Goal: Task Accomplishment & Management: Use online tool/utility

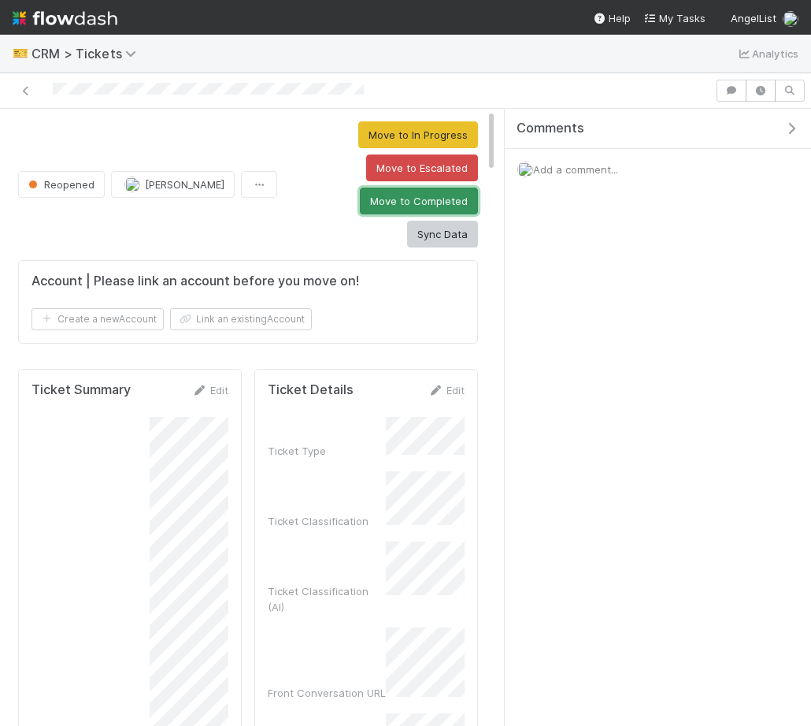
click at [368, 194] on button "Move to Completed" at bounding box center [419, 201] width 118 height 27
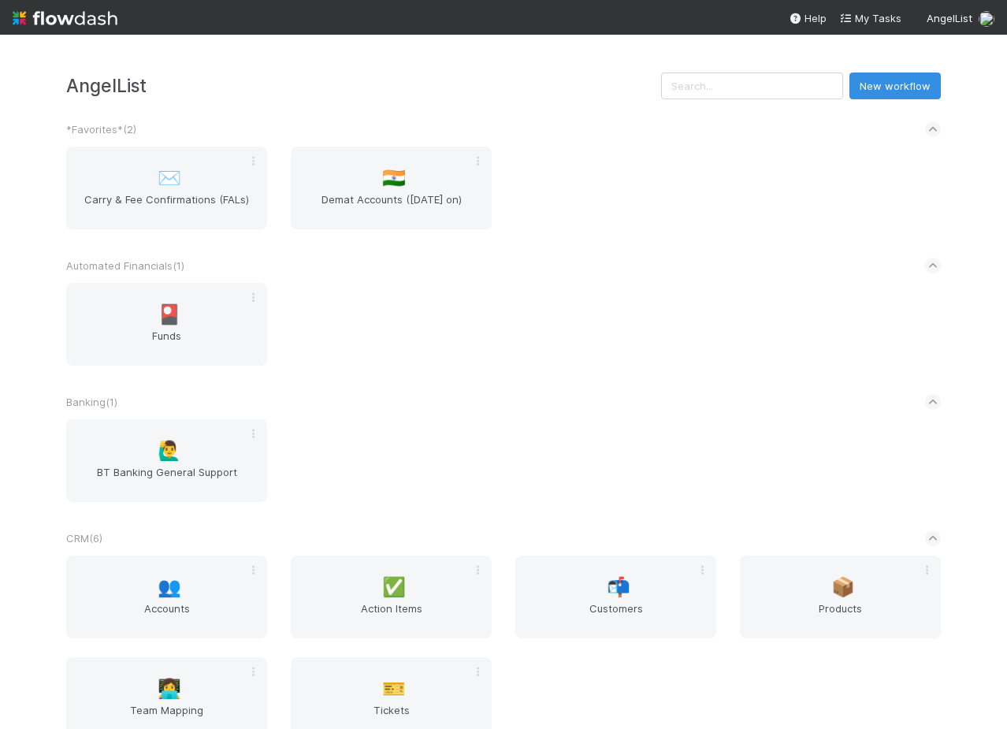
click at [506, 303] on div "🎴 Funds" at bounding box center [503, 334] width 898 height 102
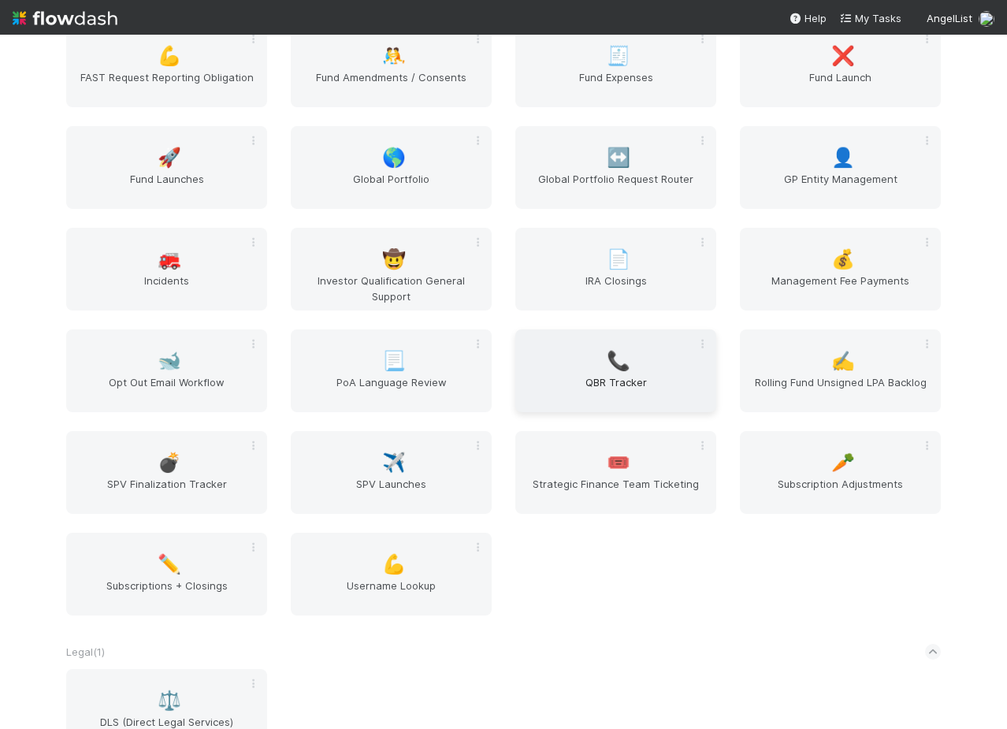
click at [592, 376] on span "QBR Tracker" at bounding box center [616, 390] width 188 height 32
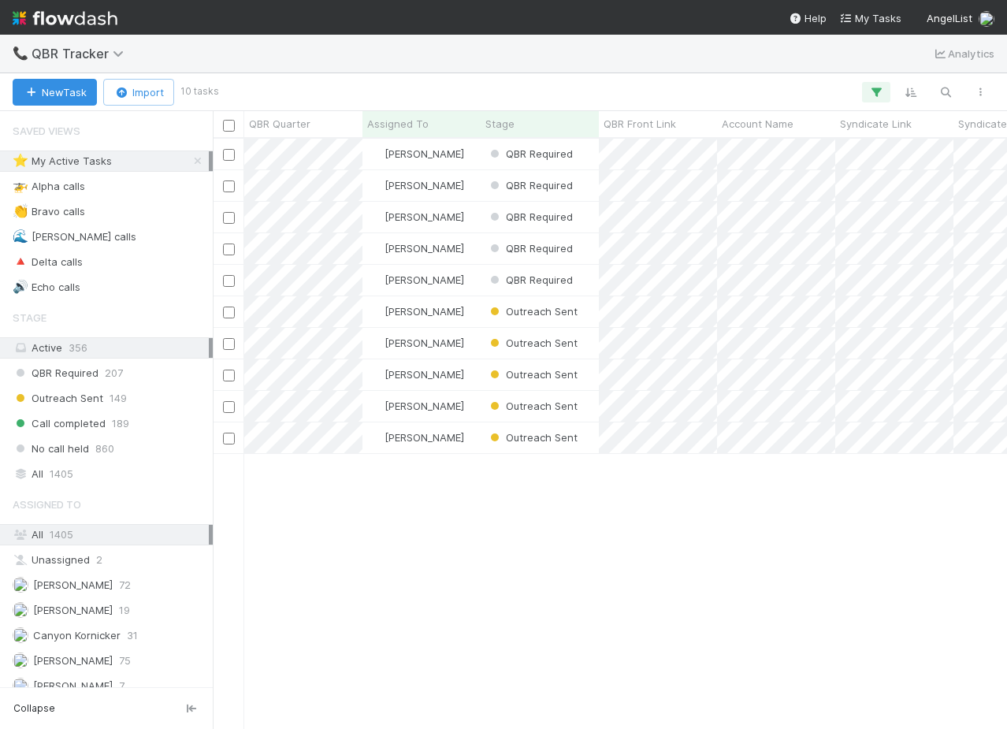
scroll to position [0, 1]
click at [470, 214] on div "[PERSON_NAME]" at bounding box center [421, 217] width 118 height 31
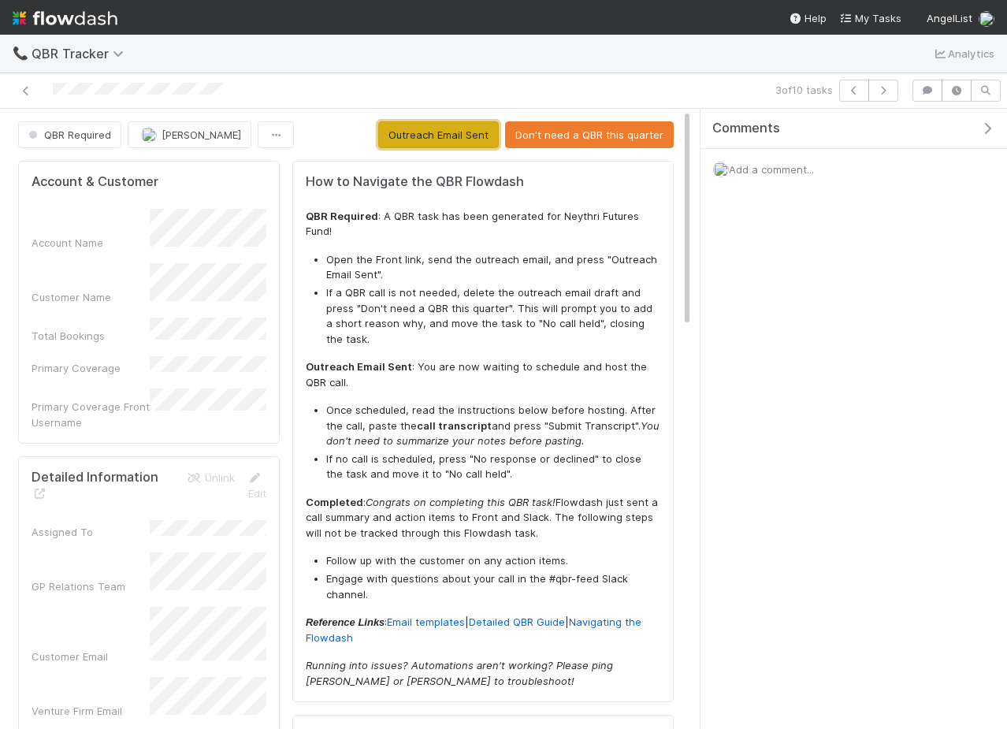
click at [455, 127] on button "Outreach Email Sent" at bounding box center [438, 134] width 121 height 27
click at [20, 91] on icon at bounding box center [26, 91] width 16 height 10
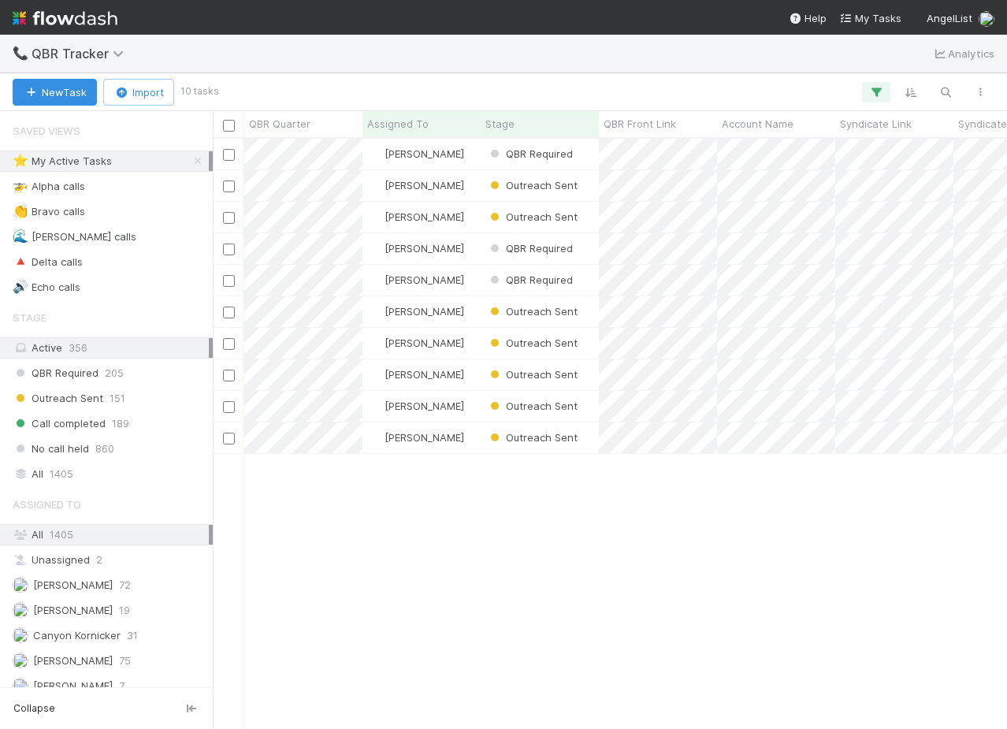
scroll to position [589, 794]
click at [444, 149] on div "[PERSON_NAME]" at bounding box center [421, 154] width 118 height 31
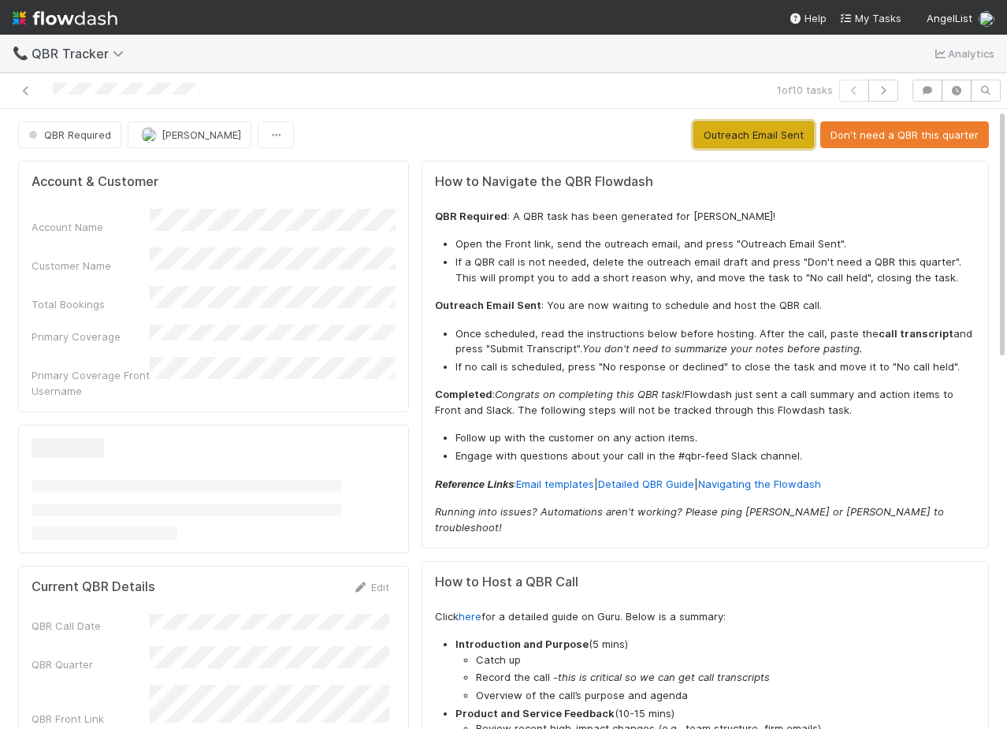
click at [737, 140] on button "Outreach Email Sent" at bounding box center [753, 134] width 121 height 27
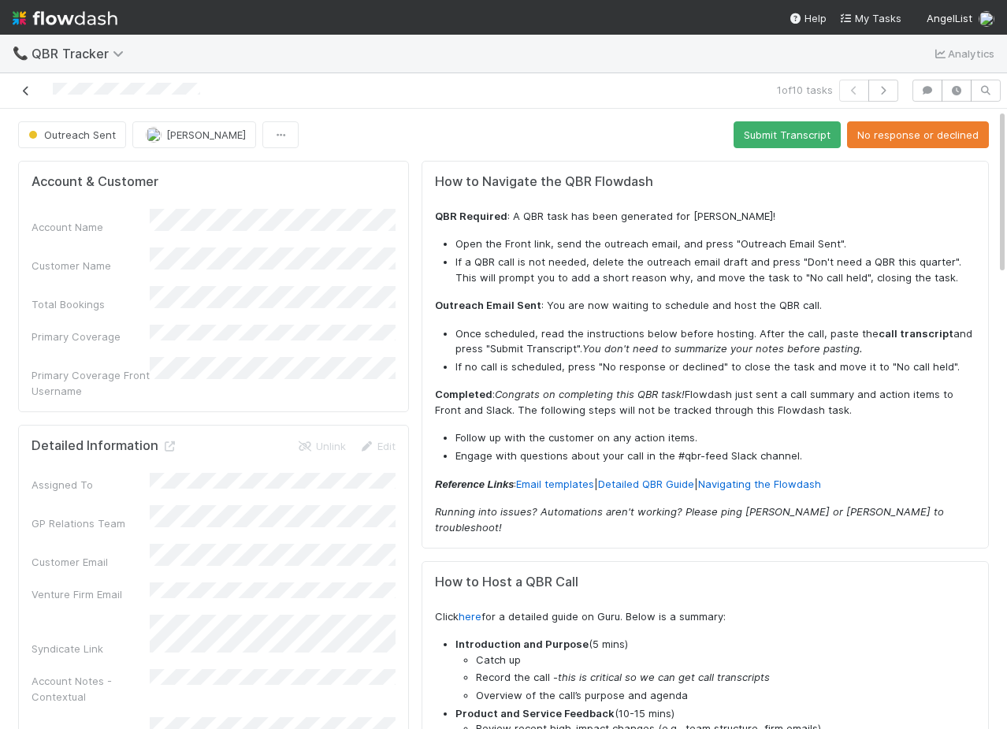
click at [29, 89] on icon at bounding box center [26, 91] width 16 height 10
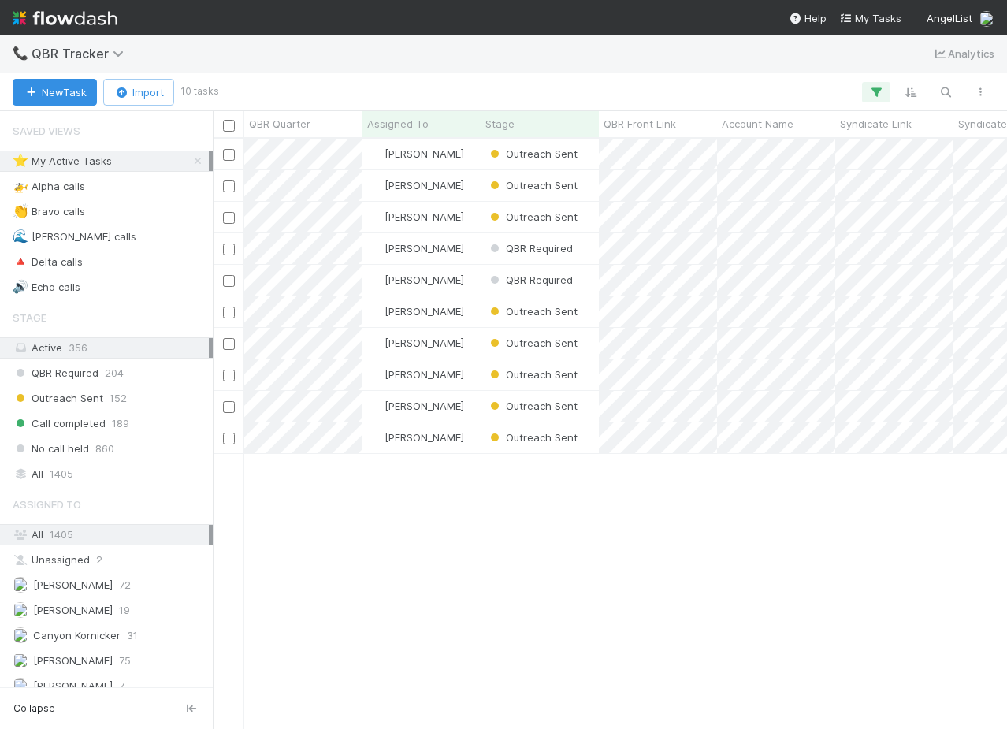
scroll to position [589, 794]
click at [440, 239] on div "[PERSON_NAME]" at bounding box center [421, 248] width 118 height 31
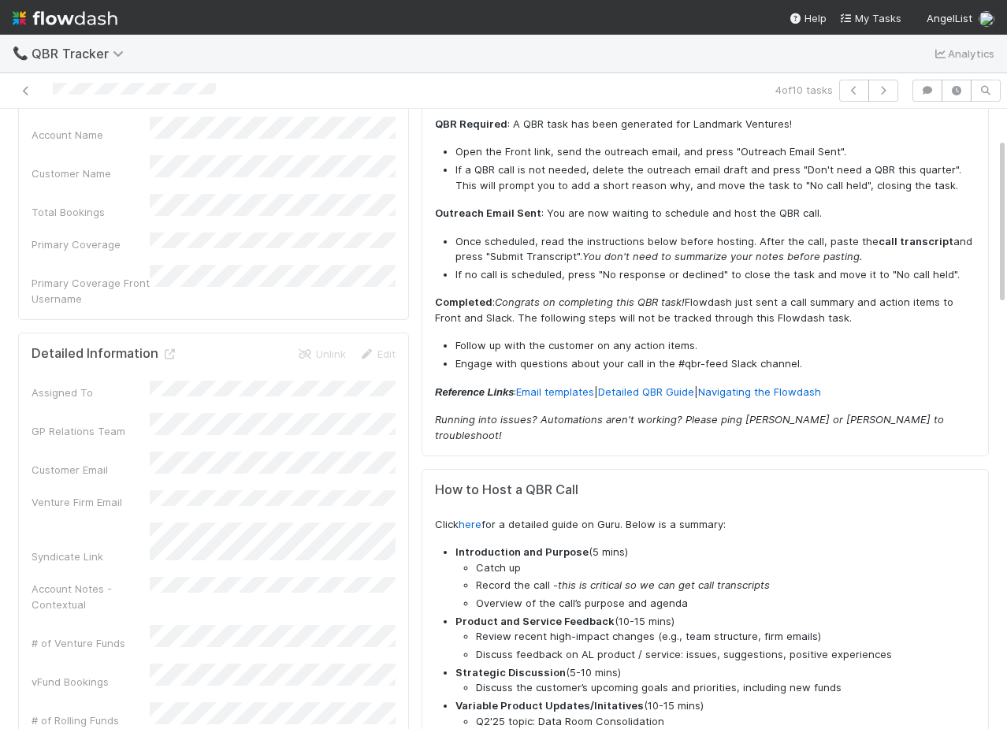
scroll to position [122, 0]
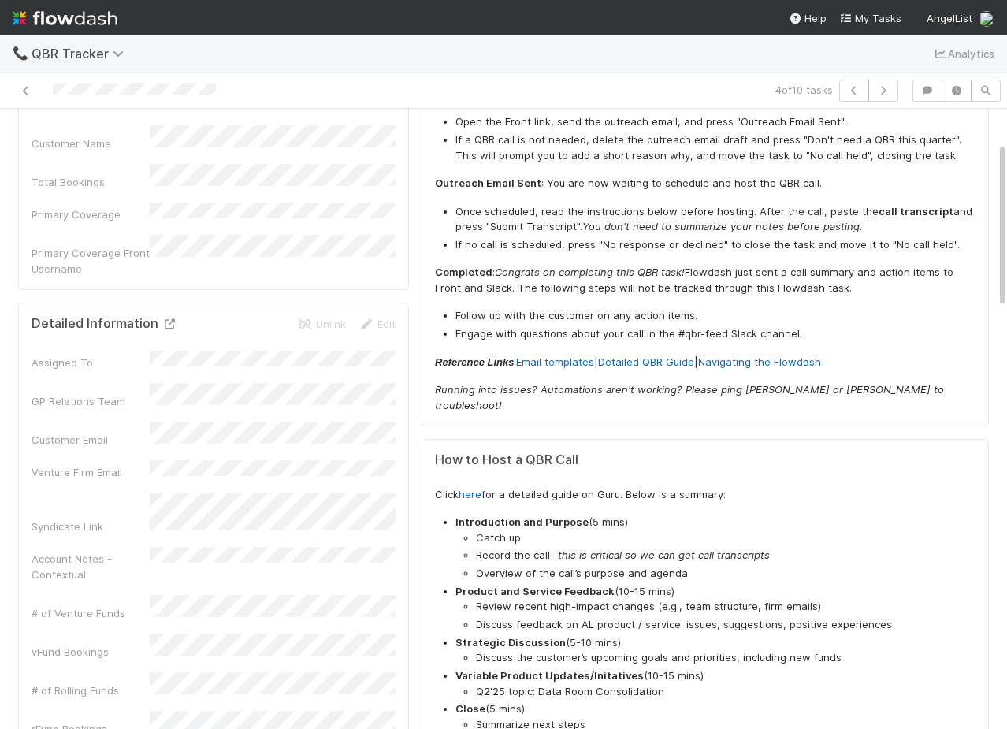
click at [165, 319] on icon at bounding box center [170, 324] width 16 height 10
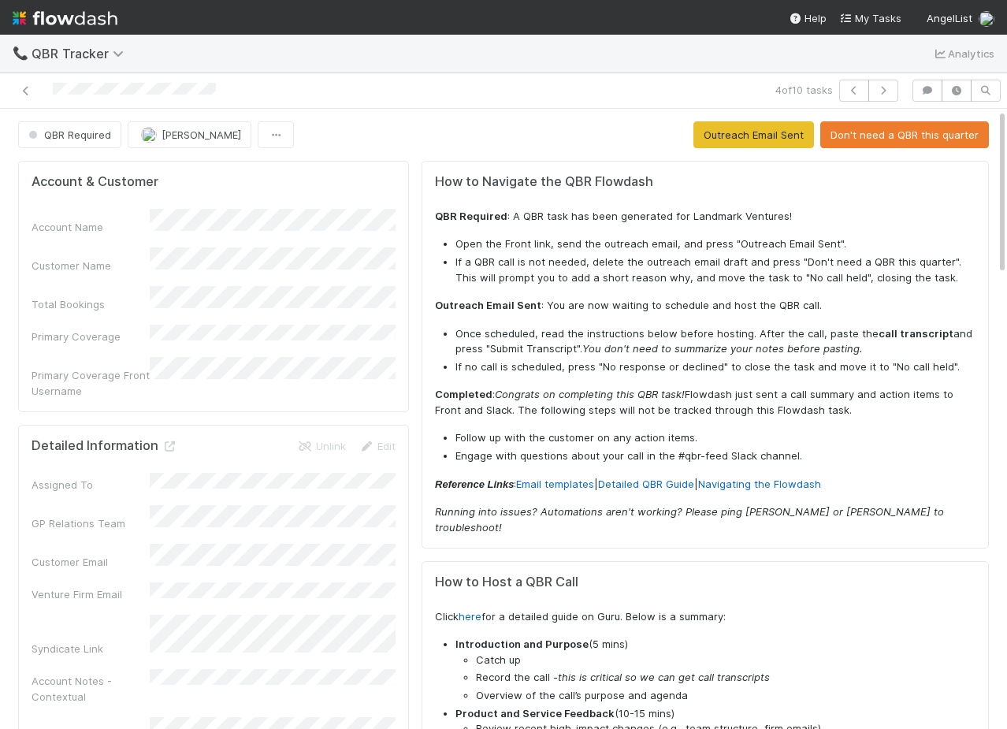
click at [895, 126] on button "Don't need a QBR this quarter" at bounding box center [904, 134] width 169 height 27
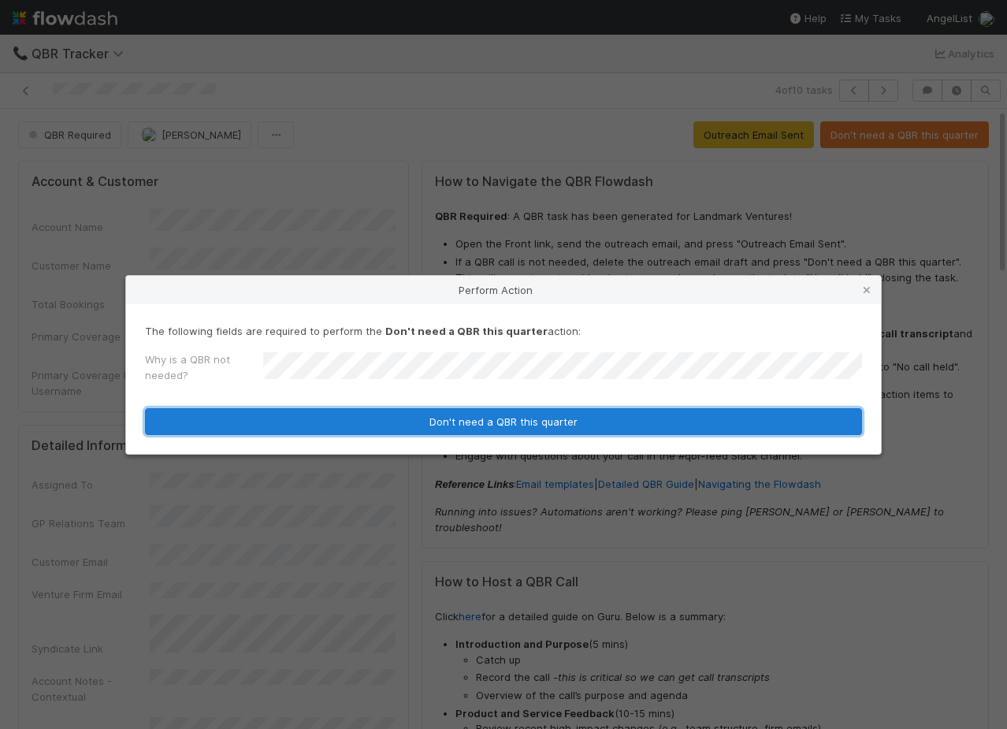
click at [573, 427] on button "Don't need a QBR this quarter" at bounding box center [503, 421] width 717 height 27
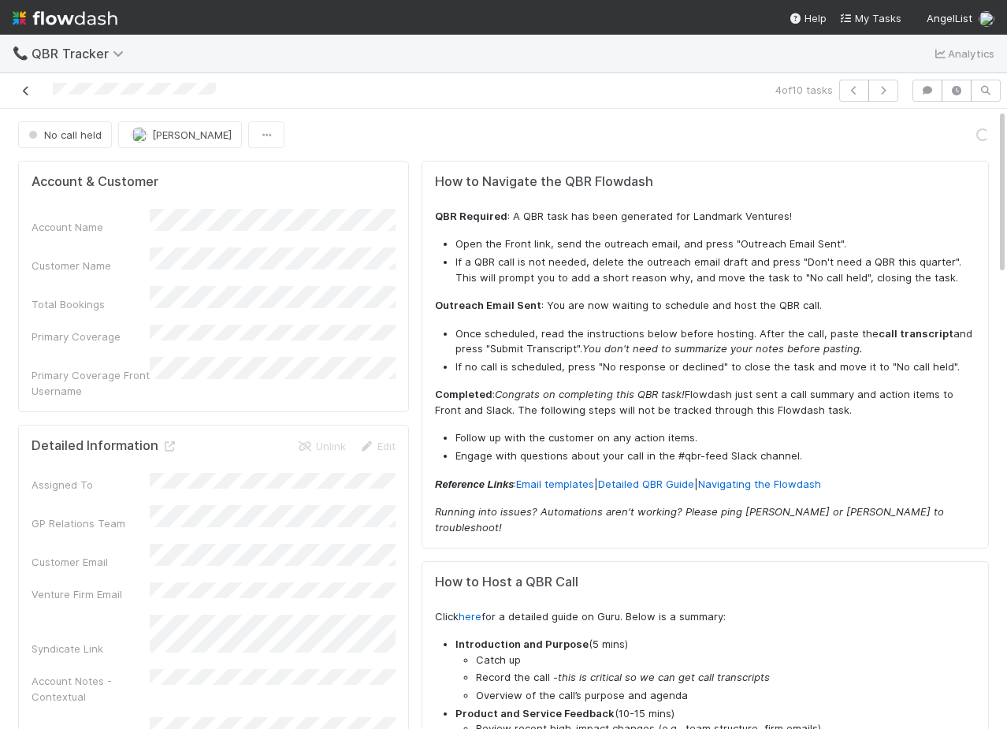
click at [30, 90] on icon at bounding box center [26, 91] width 16 height 10
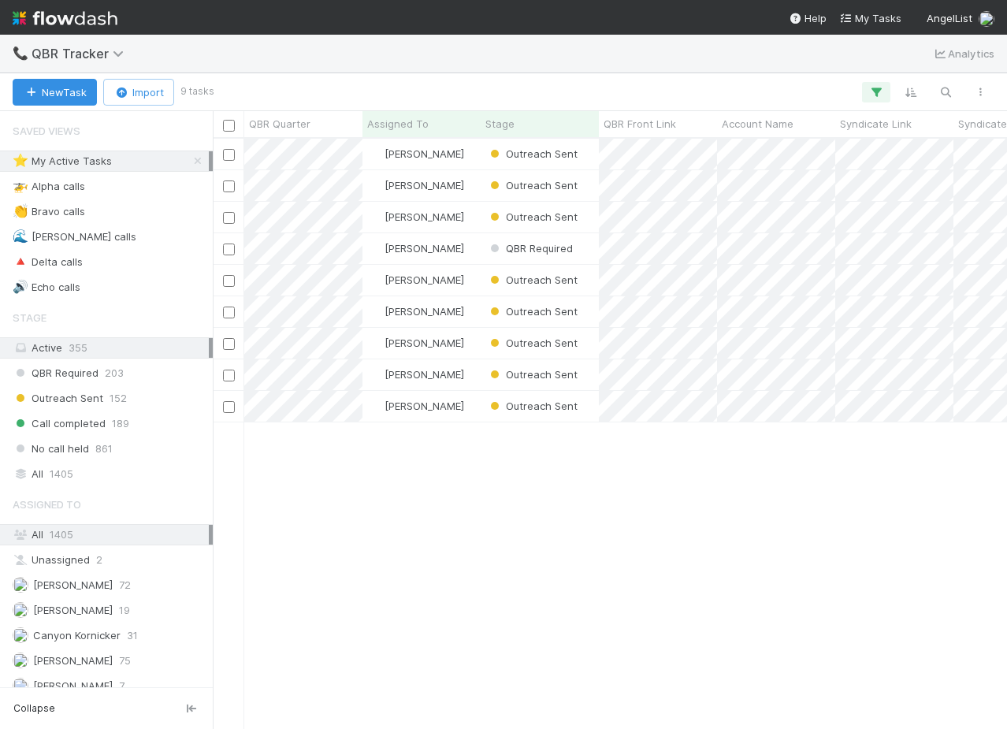
scroll to position [589, 794]
click at [455, 243] on div "[PERSON_NAME]" at bounding box center [421, 248] width 118 height 31
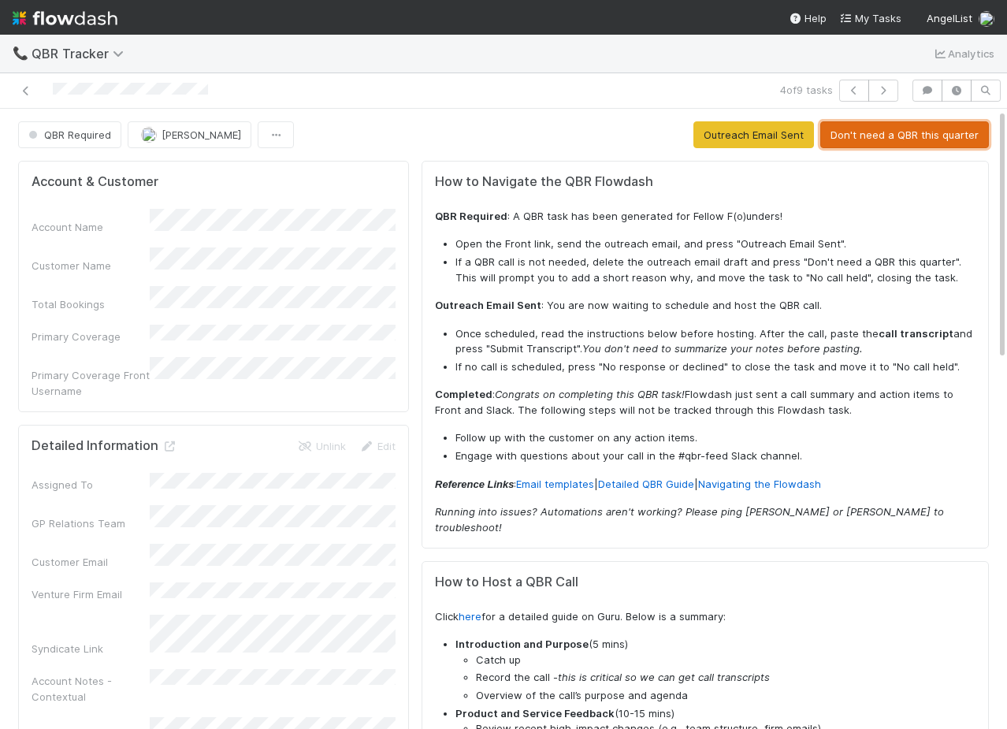
click at [852, 134] on button "Don't need a QBR this quarter" at bounding box center [904, 134] width 169 height 27
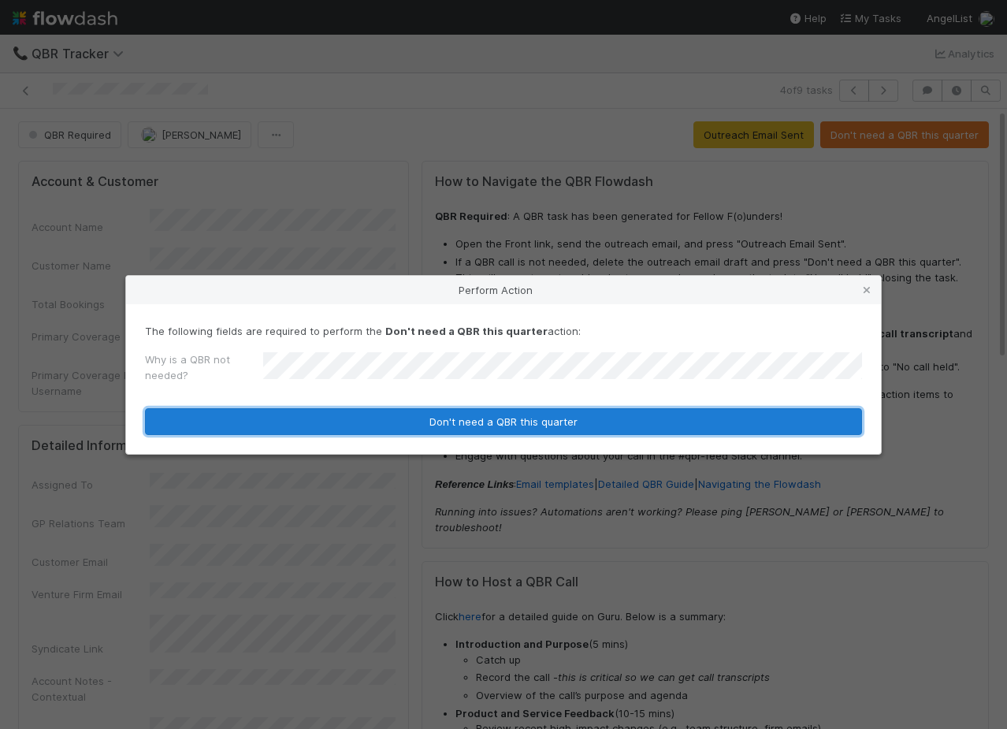
click at [581, 410] on button "Don't need a QBR this quarter" at bounding box center [503, 421] width 717 height 27
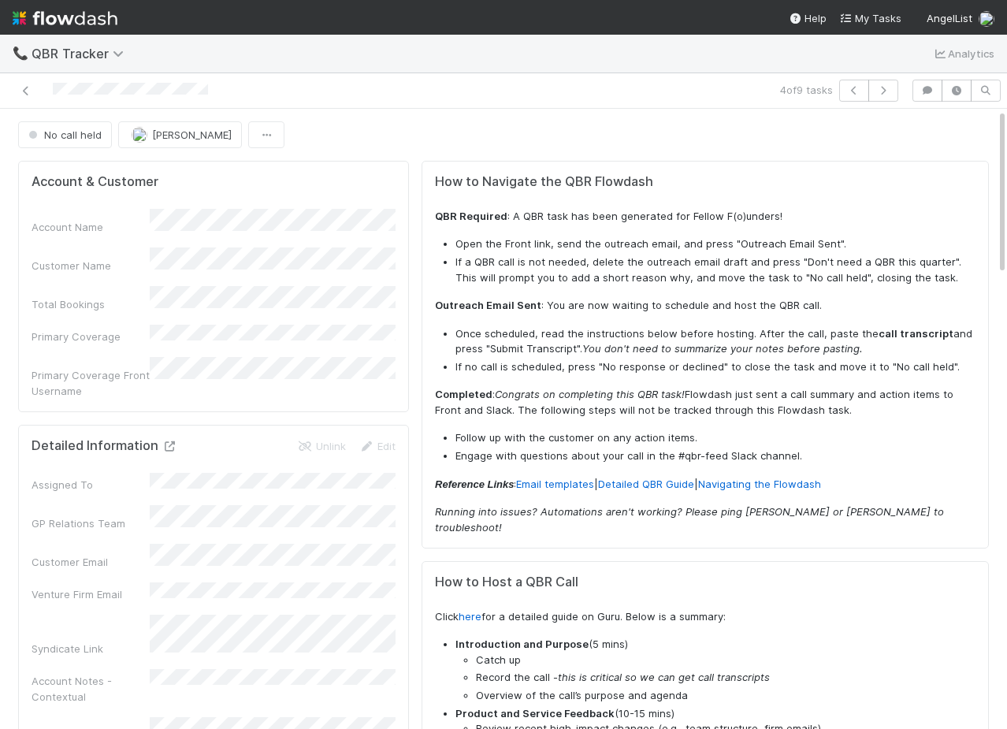
click at [173, 441] on icon at bounding box center [170, 446] width 16 height 10
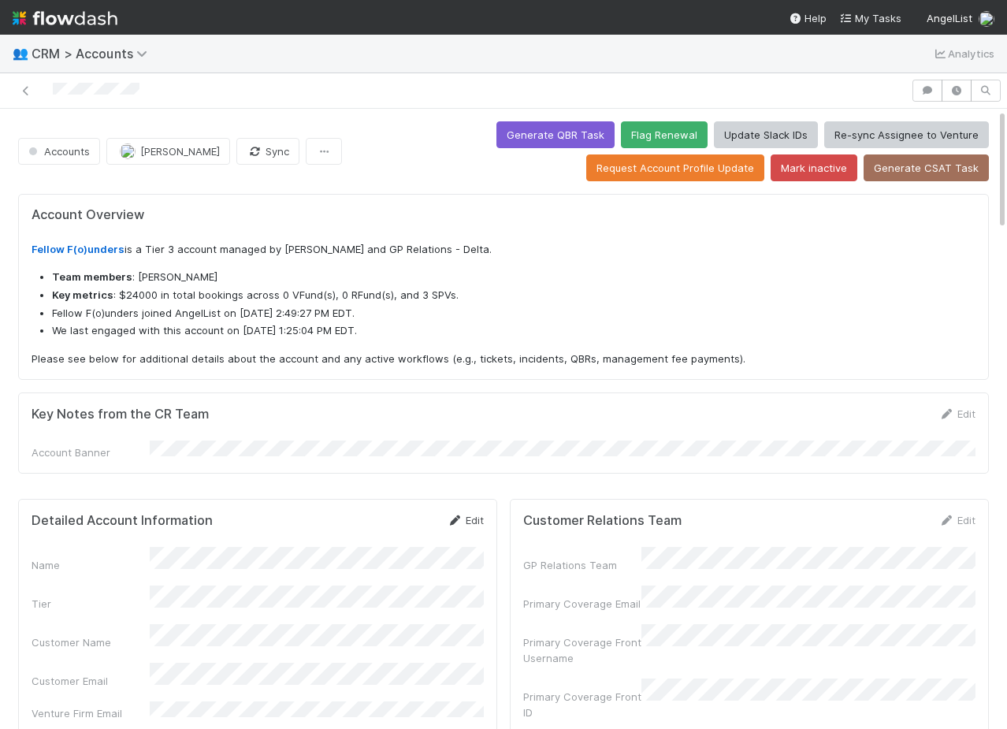
click at [472, 517] on link "Edit" at bounding box center [465, 520] width 37 height 13
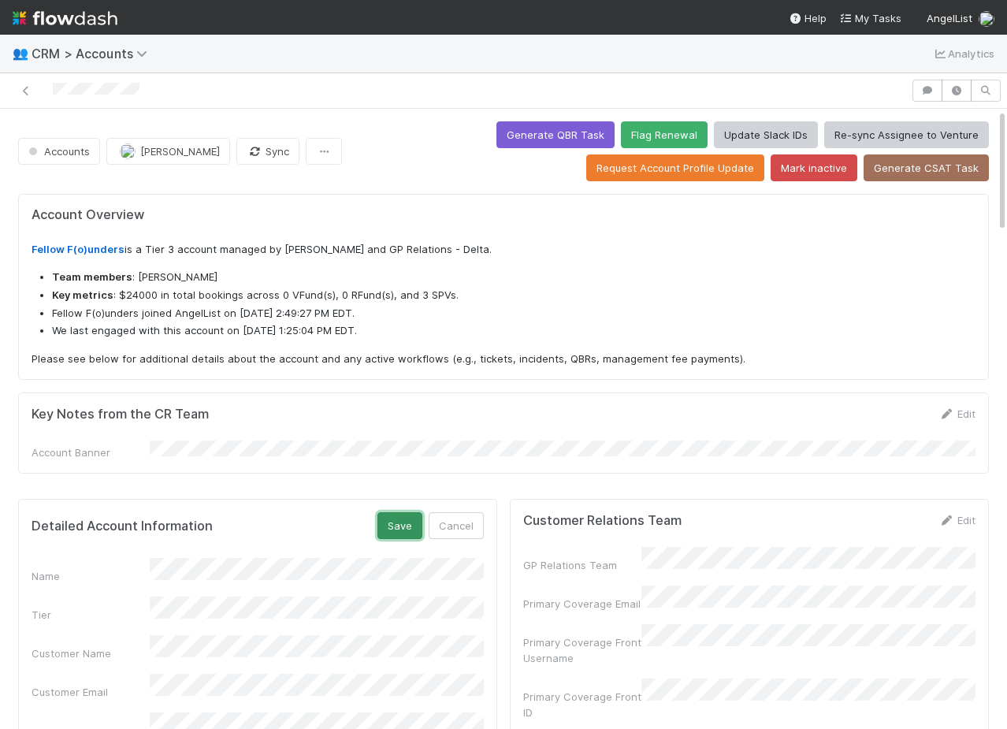
click at [403, 525] on button "Save" at bounding box center [399, 525] width 45 height 27
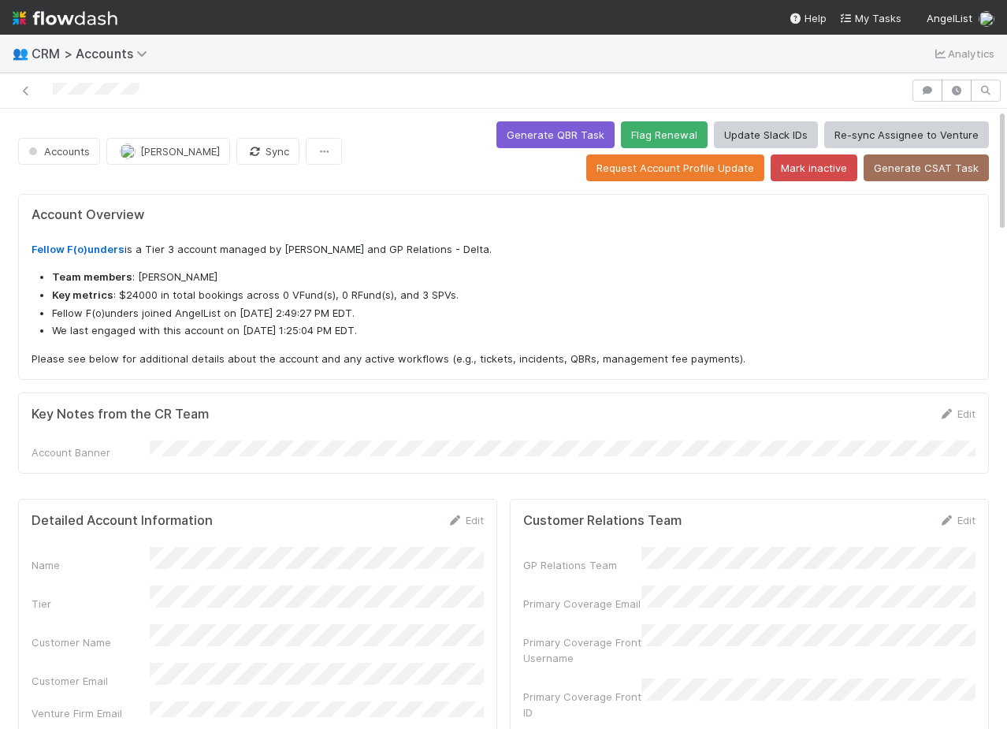
click at [90, 61] on span "CRM > Accounts" at bounding box center [100, 53] width 136 height 19
click at [80, 45] on span "CRM > Accounts" at bounding box center [100, 53] width 136 height 19
click at [80, 65] on div "👥 CRM > Accounts Analytics" at bounding box center [503, 54] width 1007 height 38
click at [80, 61] on span "CRM > Accounts" at bounding box center [100, 53] width 136 height 19
click at [28, 89] on icon at bounding box center [26, 91] width 16 height 10
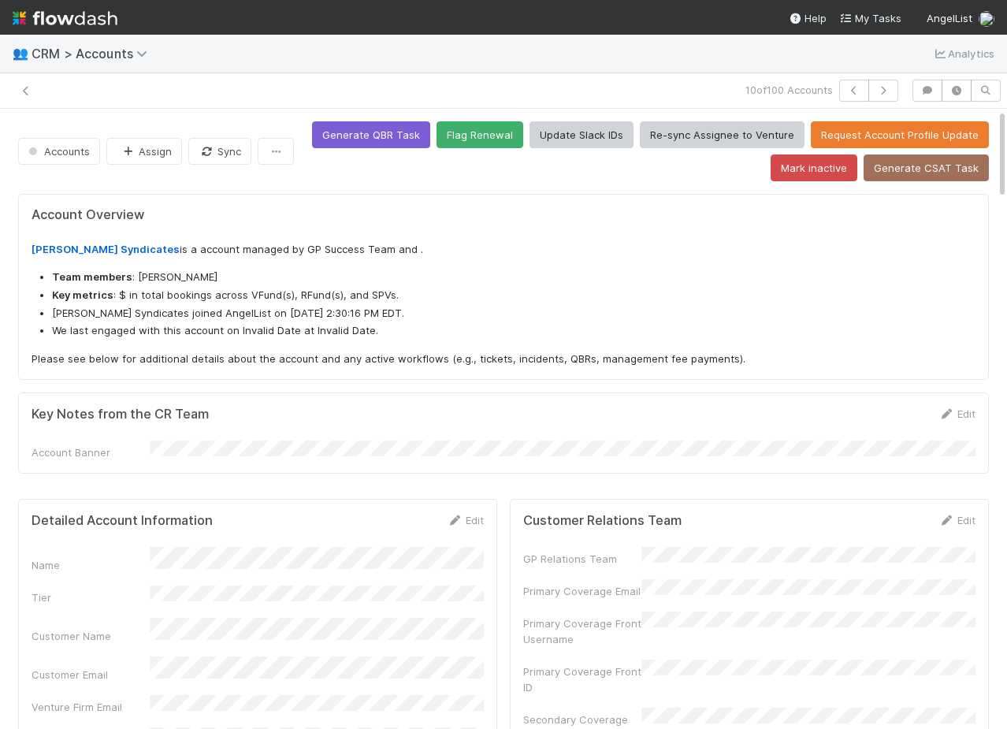
click at [740, 191] on div "Account Overview Largent Syndicates is a account managed by GP Success Team and…" at bounding box center [503, 340] width 983 height 305
click at [28, 89] on icon at bounding box center [26, 91] width 16 height 10
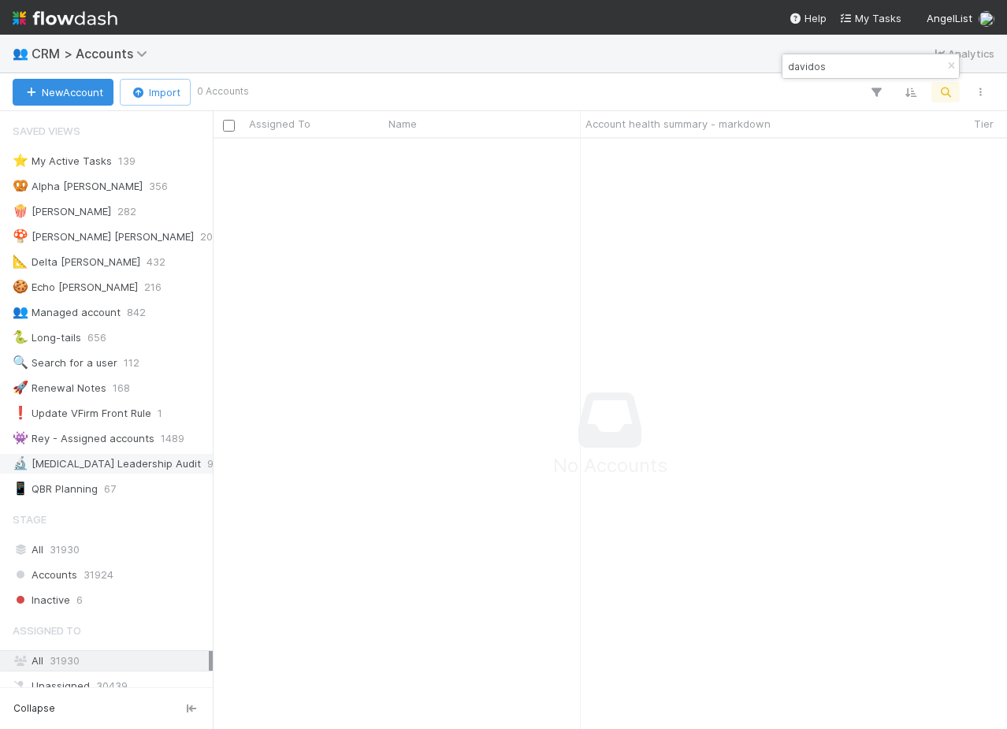
scroll to position [589, 794]
click at [811, 68] on input "davidos" at bounding box center [864, 66] width 158 height 19
paste input "Davidov"
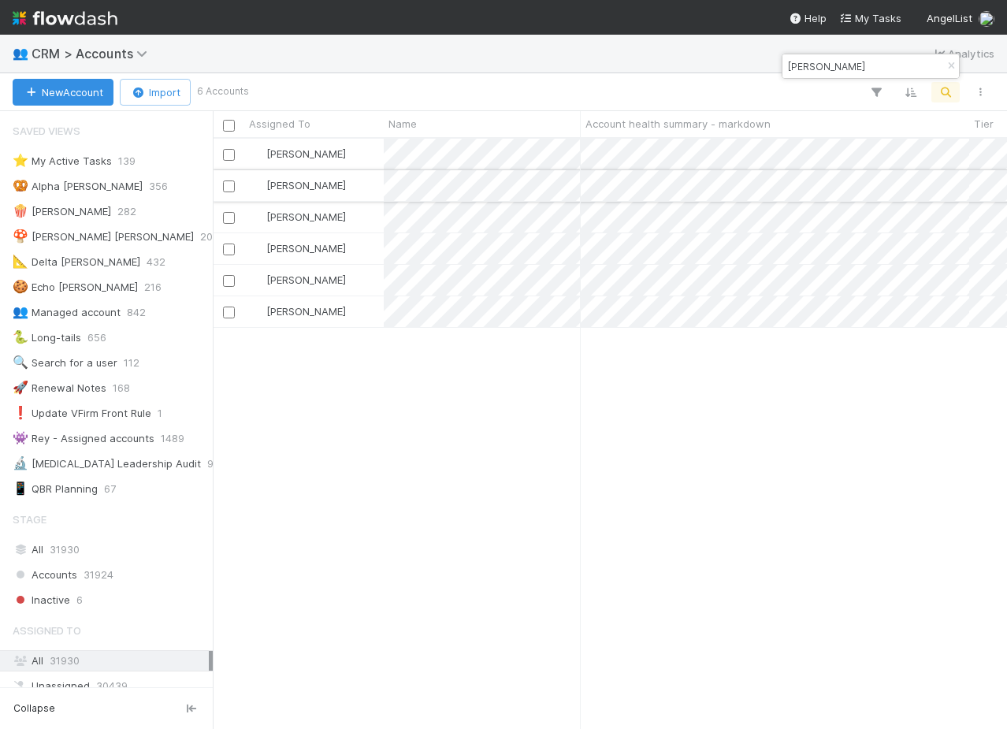
type input "Davidov"
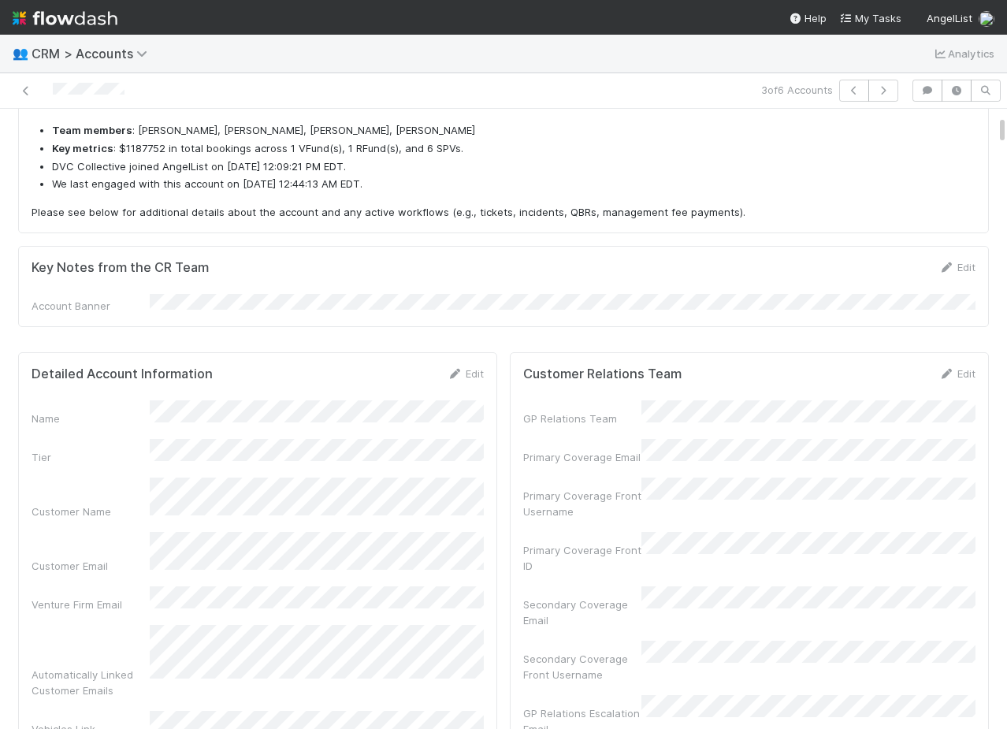
scroll to position [320, 446]
click at [25, 95] on icon at bounding box center [26, 91] width 16 height 10
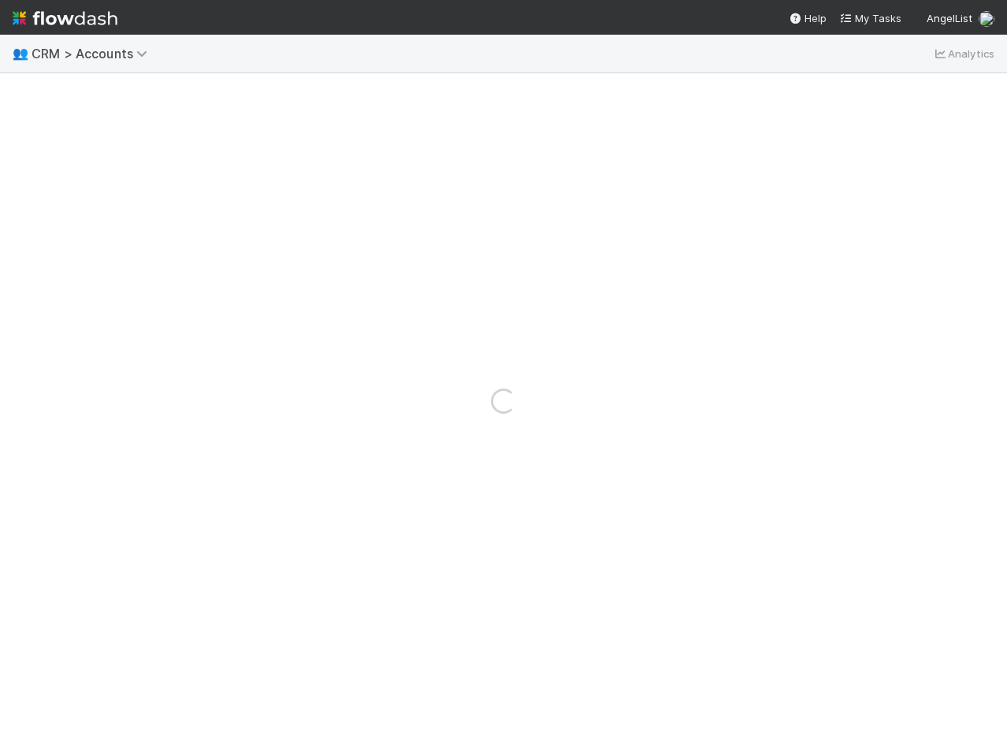
click at [521, 165] on div "Loading..." at bounding box center [503, 400] width 1007 height 655
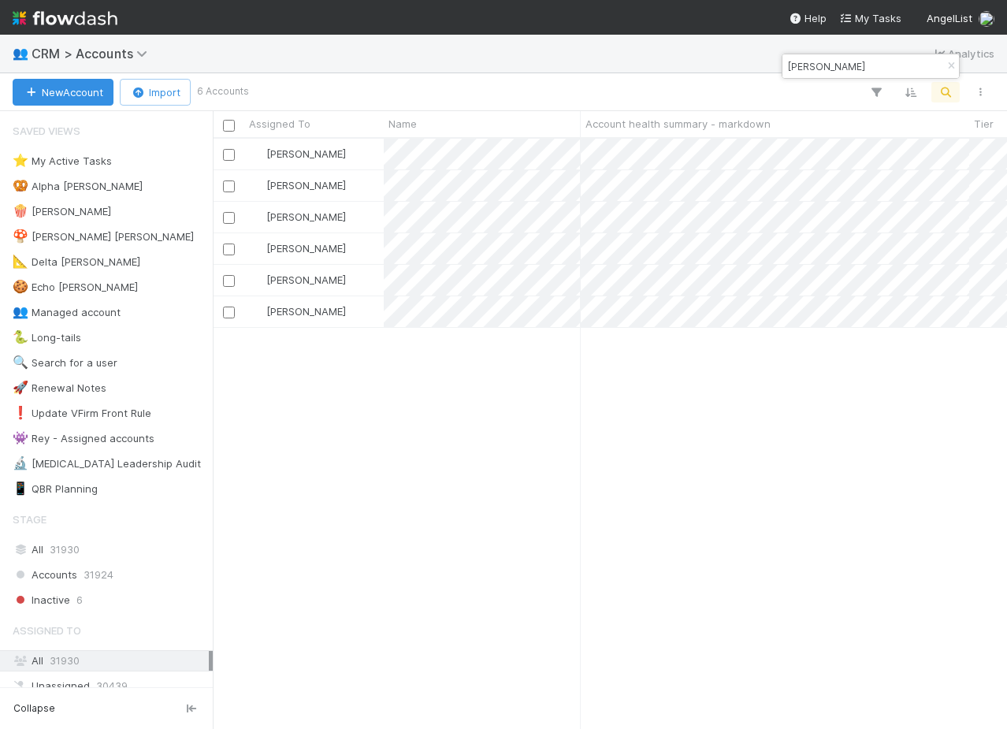
scroll to position [589, 794]
click at [841, 65] on input "Davidov" at bounding box center [864, 66] width 158 height 19
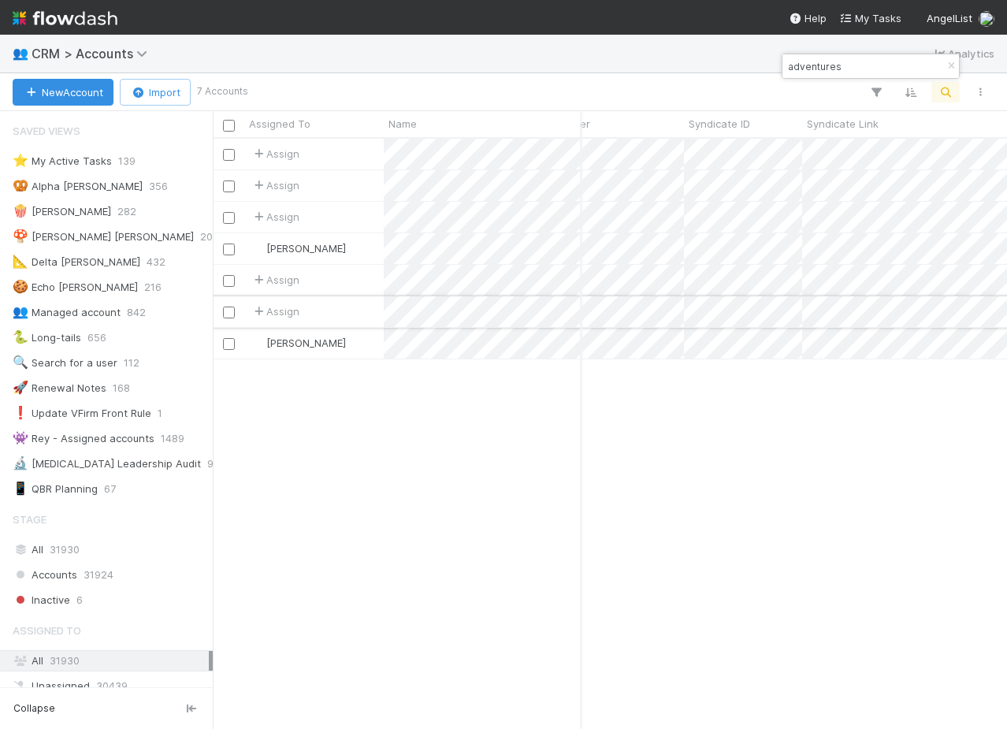
scroll to position [0, 0]
type input "adventures"
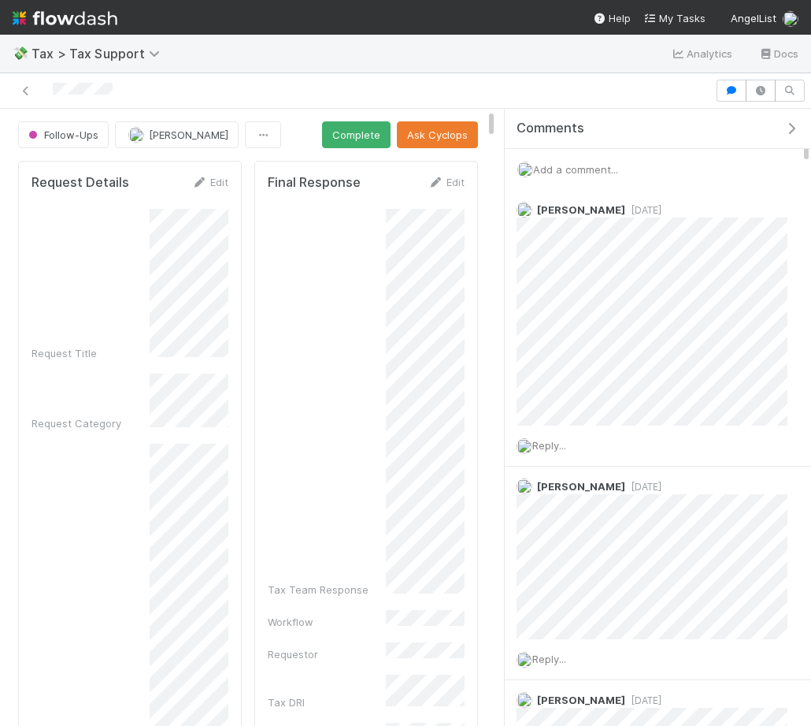
click at [575, 169] on span "Add a comment..." at bounding box center [575, 169] width 85 height 13
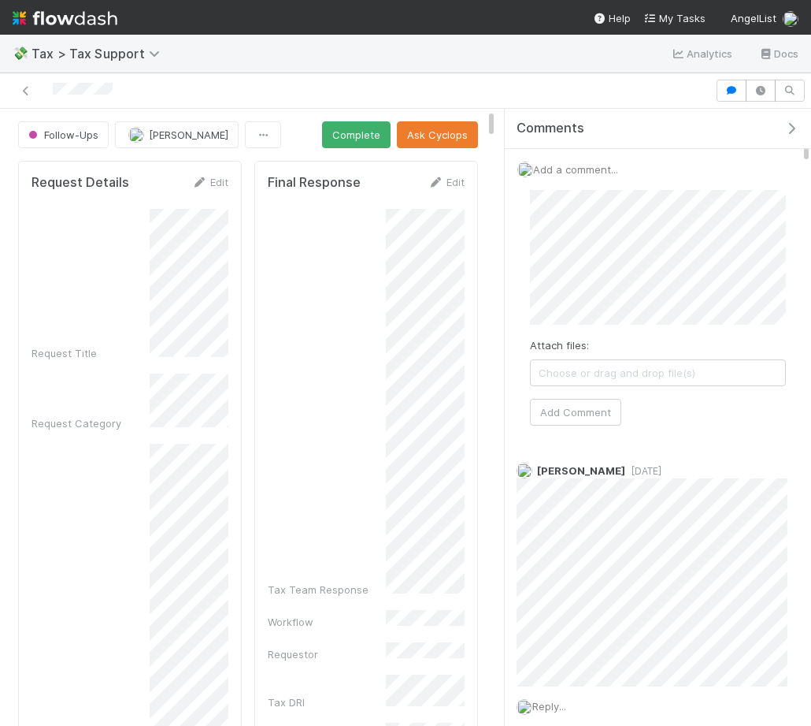
click at [570, 448] on div "Add a comment... Attach files: Choose or drag and drop file(s) Add Comment" at bounding box center [658, 300] width 306 height 302
click at [570, 436] on div "Attach files: Choose or drag and drop file(s) Add Comment" at bounding box center [658, 307] width 281 height 261
click at [566, 418] on button "Add Comment" at bounding box center [575, 412] width 91 height 27
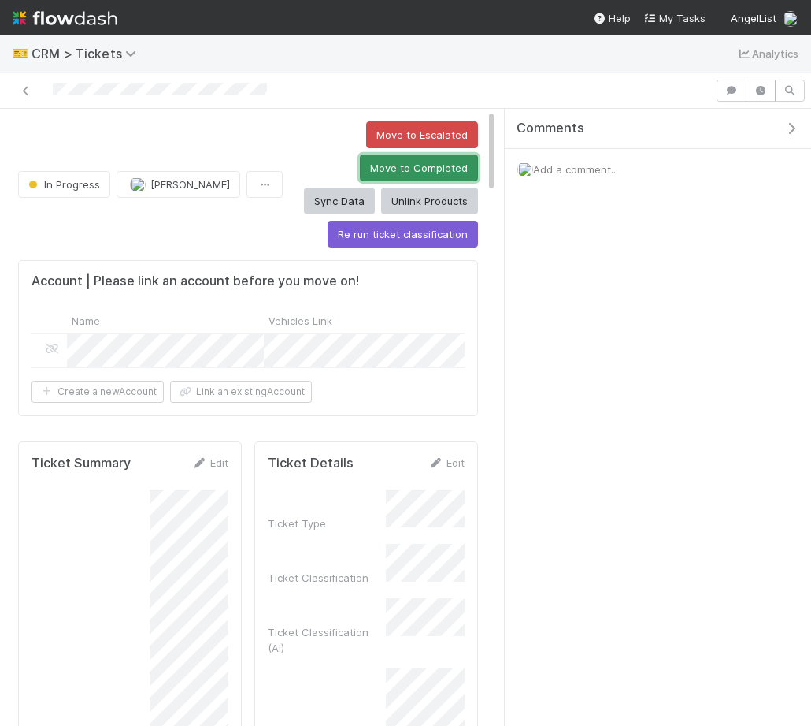
click at [360, 168] on button "Move to Completed" at bounding box center [419, 167] width 118 height 27
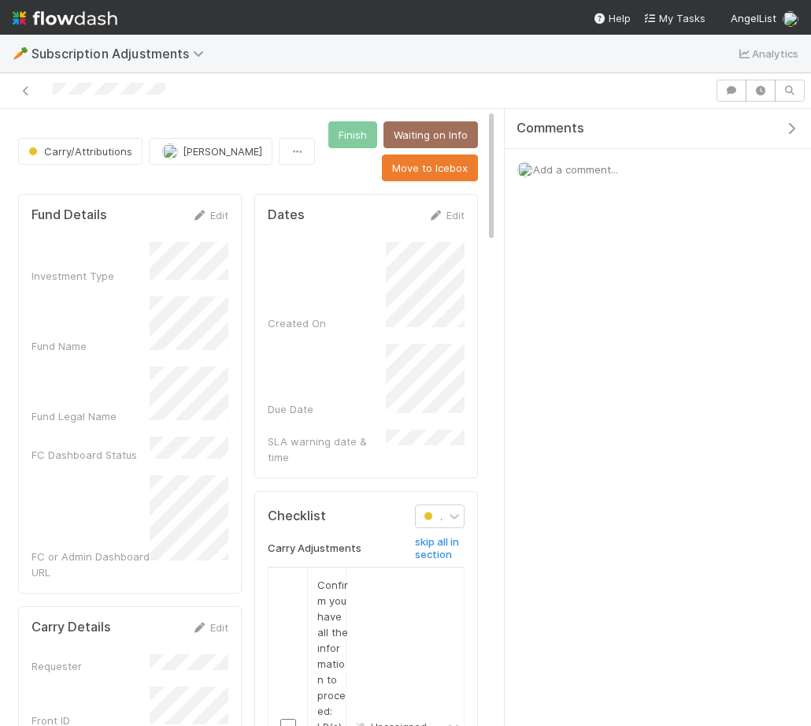
click at [790, 129] on icon "button" at bounding box center [792, 128] width 16 height 13
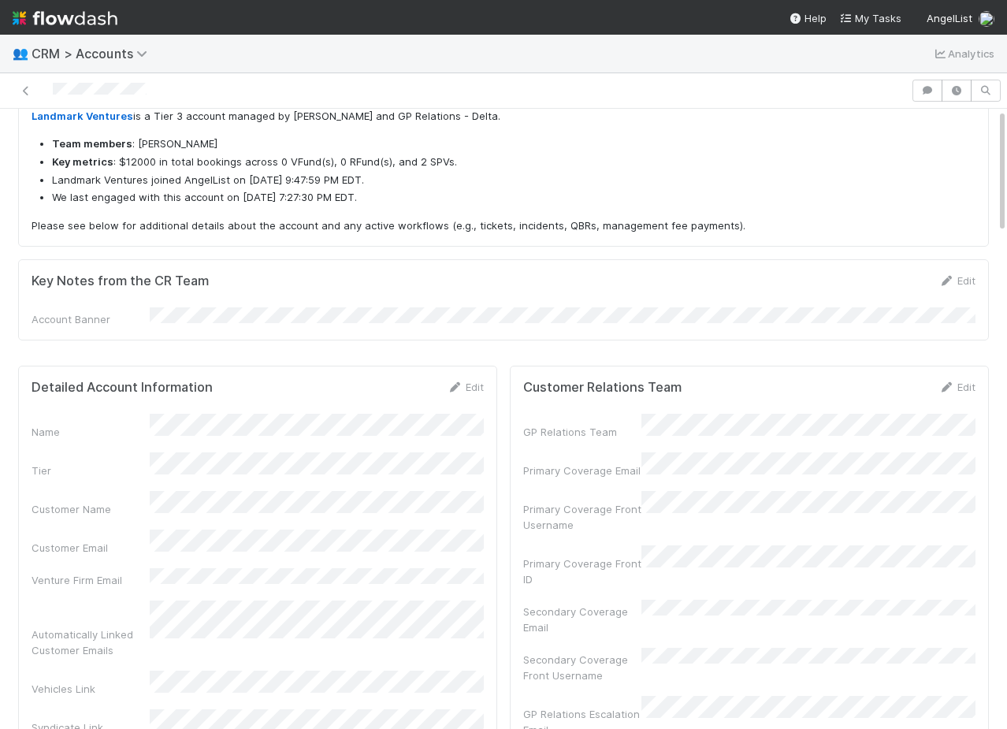
scroll to position [134, 0]
click at [465, 380] on link "Edit" at bounding box center [465, 386] width 37 height 13
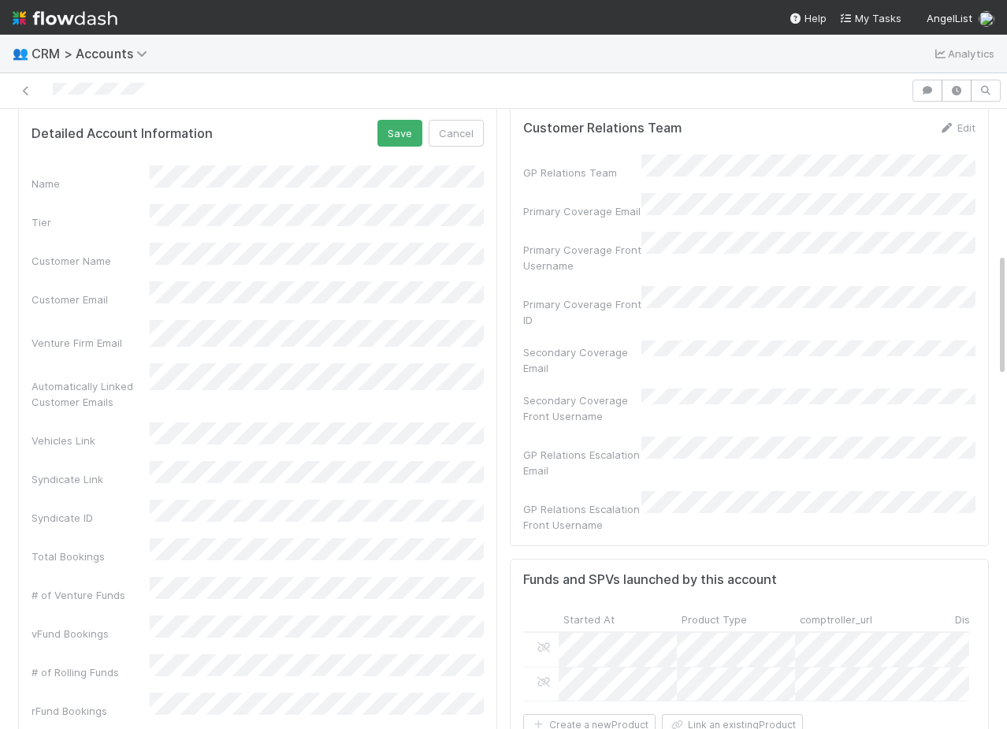
scroll to position [355, 0]
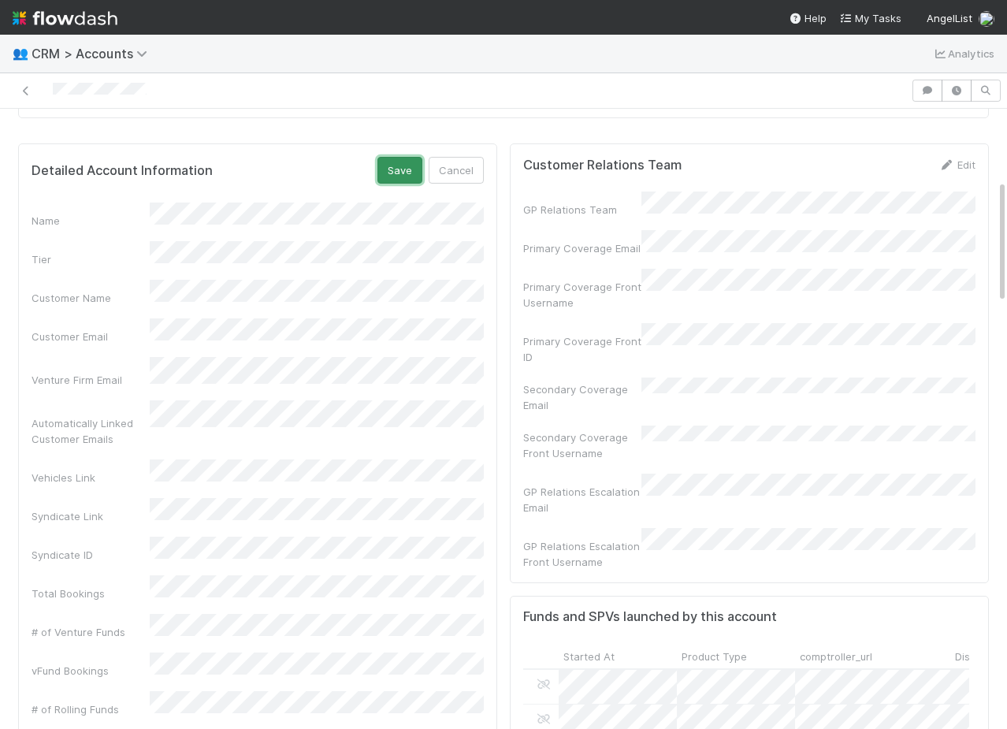
click at [403, 158] on button "Save" at bounding box center [399, 170] width 45 height 27
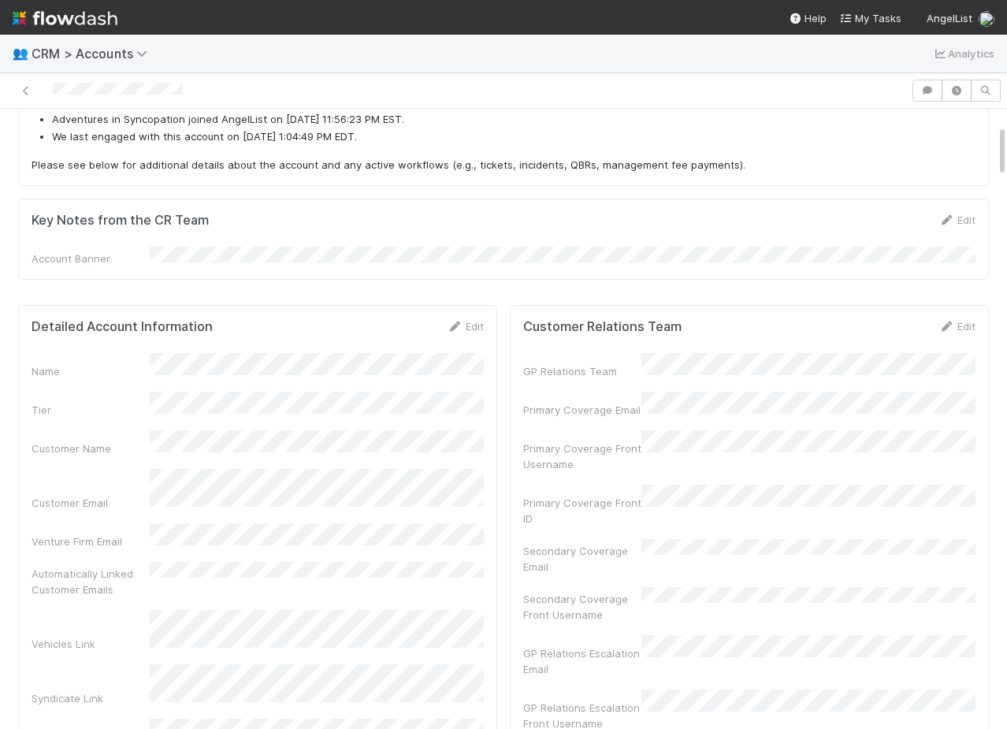
scroll to position [200, 0]
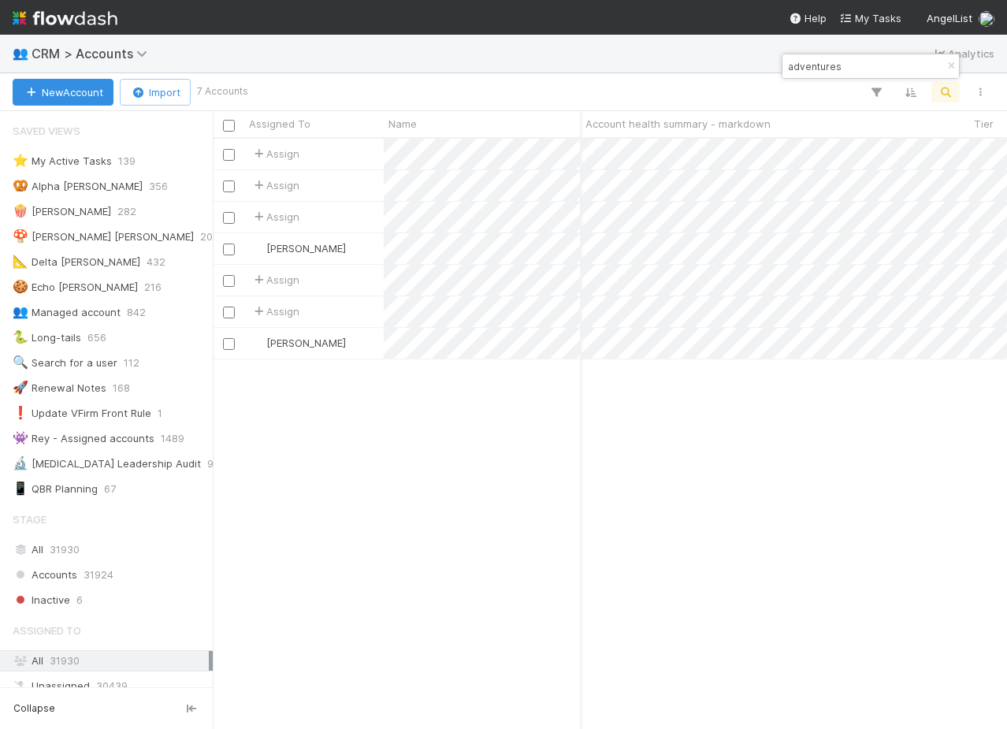
scroll to position [589, 794]
click at [947, 64] on icon "button" at bounding box center [951, 65] width 16 height 9
